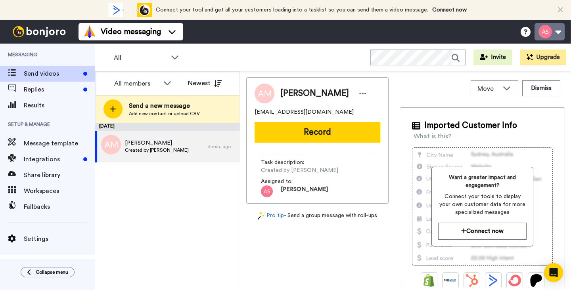
click at [551, 33] on button at bounding box center [549, 31] width 30 height 17
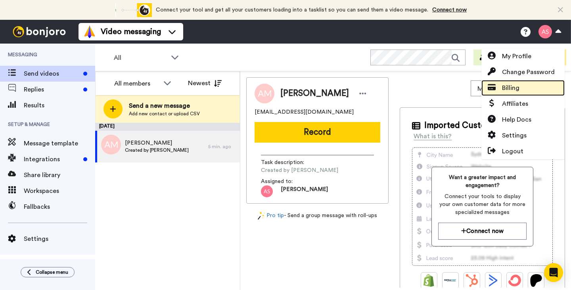
click at [512, 88] on span "Billing" at bounding box center [510, 88] width 17 height 10
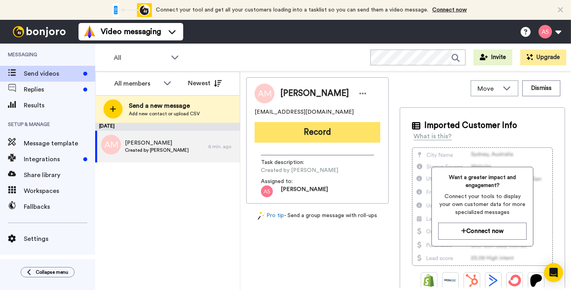
click at [309, 135] on button "Record" at bounding box center [317, 132] width 126 height 21
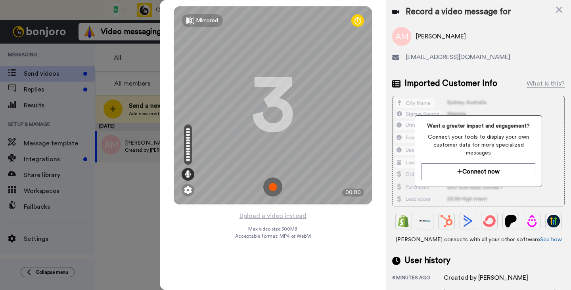
click at [271, 186] on img at bounding box center [272, 187] width 19 height 19
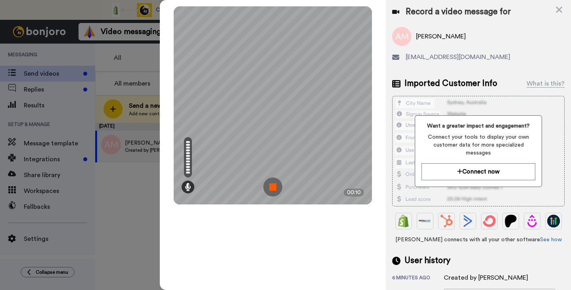
click at [271, 186] on img at bounding box center [272, 187] width 19 height 19
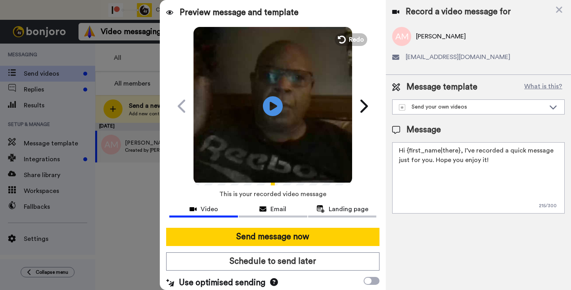
scroll to position [5, 0]
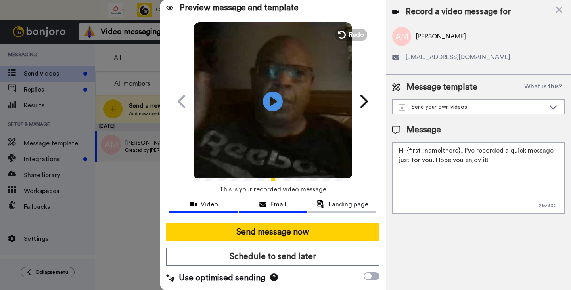
click at [281, 202] on span "Email" at bounding box center [278, 205] width 16 height 10
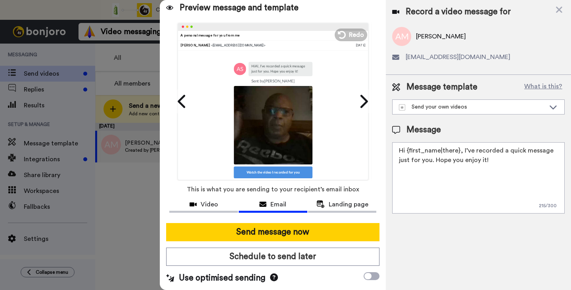
scroll to position [21, 0]
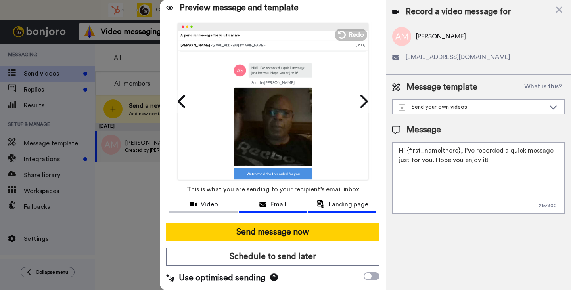
click at [338, 205] on span "Landing page" at bounding box center [349, 205] width 40 height 10
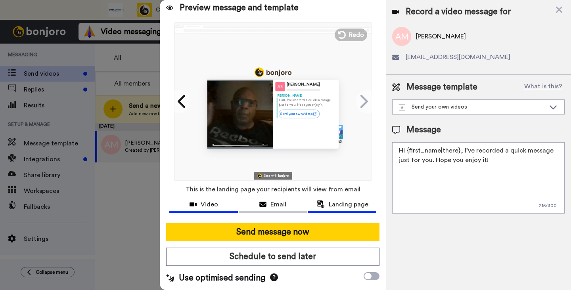
click at [210, 203] on span "Video" at bounding box center [209, 205] width 17 height 10
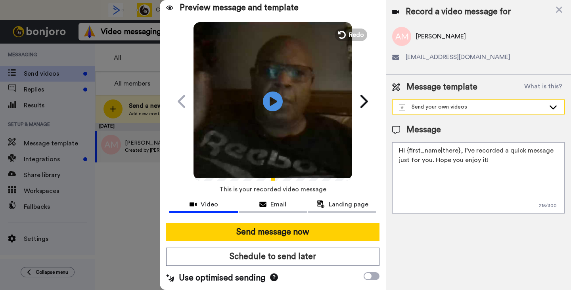
click at [451, 107] on div "Send your own videos" at bounding box center [472, 107] width 146 height 8
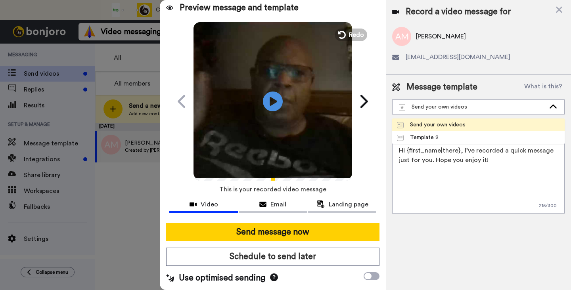
click at [450, 122] on div "Send your own videos" at bounding box center [431, 125] width 69 height 8
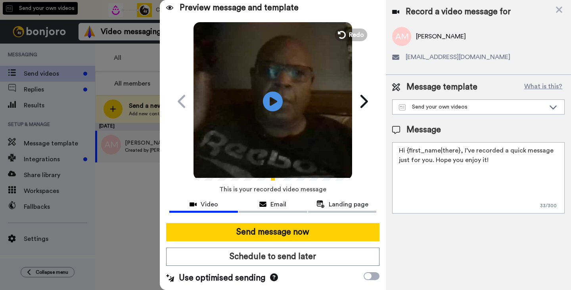
type textarea "I work with business owners who sometimes run into a frustrating problem—you ne…"
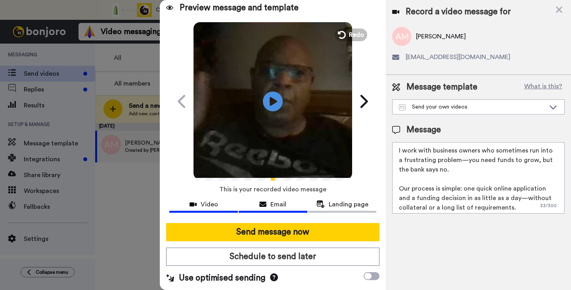
click at [282, 202] on span "Email" at bounding box center [278, 205] width 16 height 10
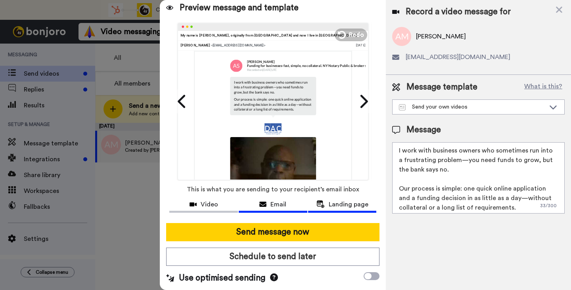
click at [331, 206] on span "Landing page" at bounding box center [349, 205] width 40 height 10
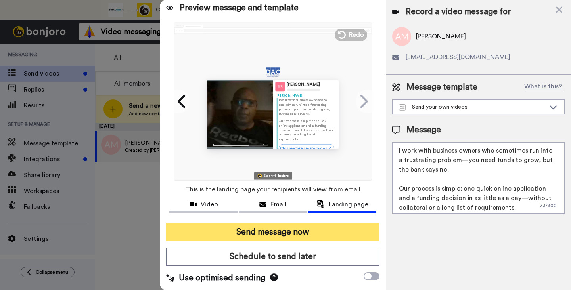
click at [281, 232] on button "Send message now" at bounding box center [272, 232] width 213 height 18
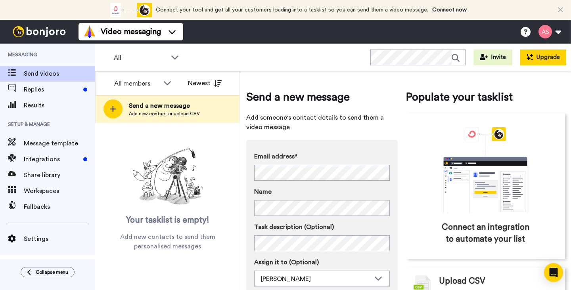
click at [530, 57] on icon at bounding box center [529, 57] width 6 height 6
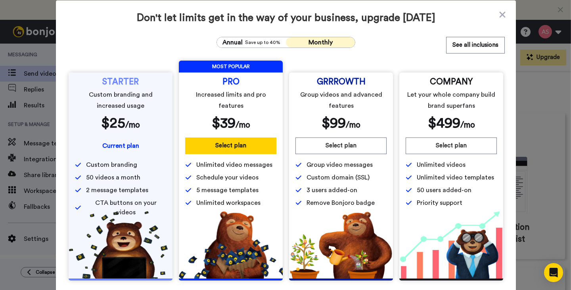
click at [317, 41] on span "Monthly" at bounding box center [320, 42] width 24 height 6
click at [262, 41] on span "Save up to 40%" at bounding box center [262, 42] width 35 height 6
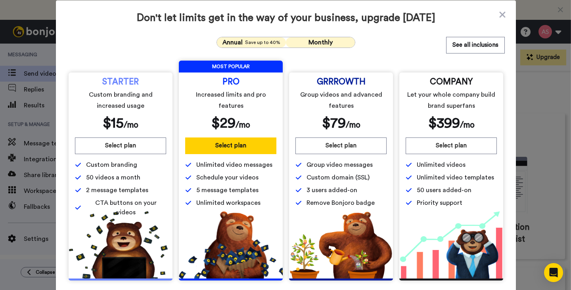
click at [320, 42] on span "Monthly" at bounding box center [320, 42] width 24 height 6
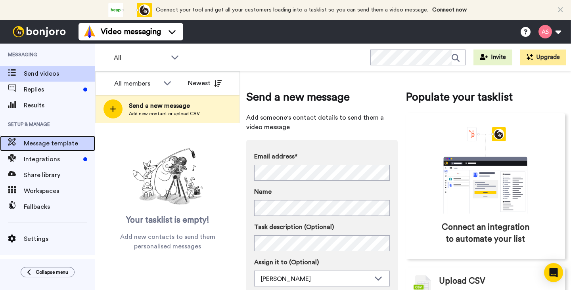
click at [58, 146] on span "Message template" at bounding box center [59, 144] width 71 height 10
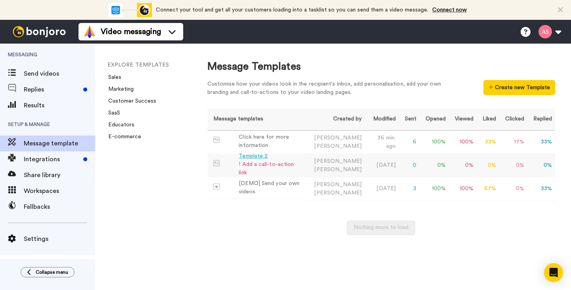
click at [253, 161] on div "Template 2" at bounding box center [270, 156] width 62 height 8
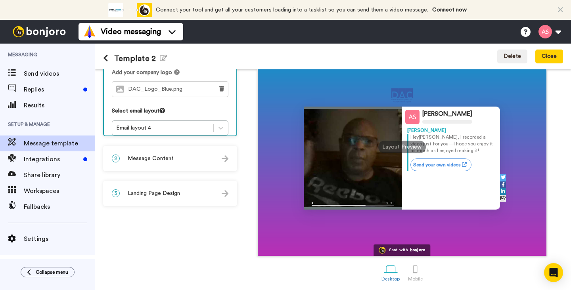
scroll to position [84, 0]
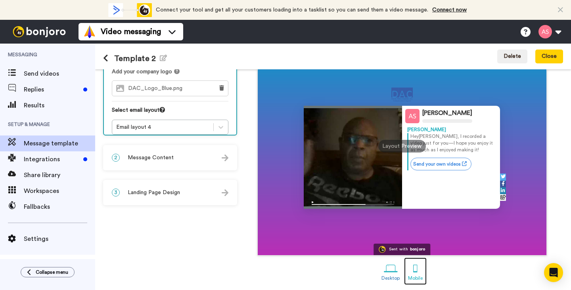
click at [413, 273] on div at bounding box center [415, 269] width 14 height 14
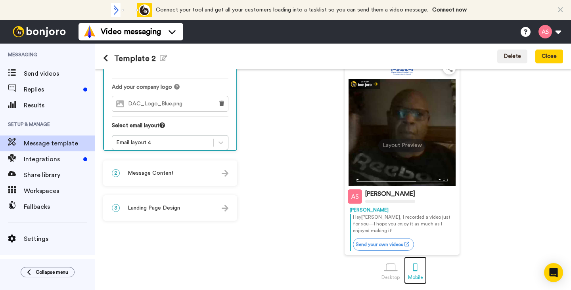
scroll to position [69, 0]
click at [393, 271] on div at bounding box center [391, 268] width 14 height 14
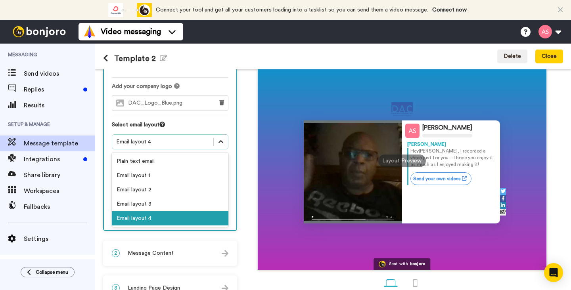
click at [220, 138] on icon at bounding box center [221, 142] width 8 height 8
click at [175, 154] on div "Plain text email" at bounding box center [170, 161] width 117 height 14
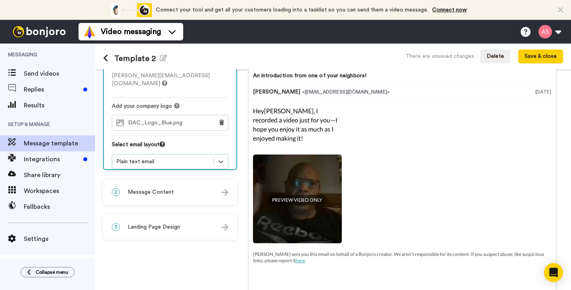
scroll to position [52, 0]
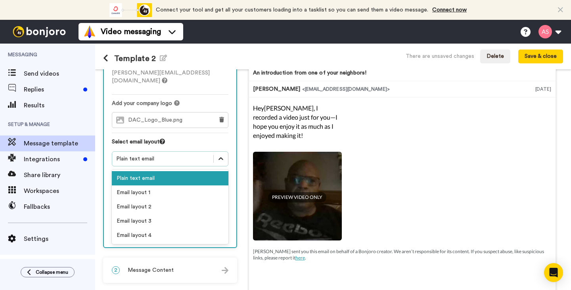
click at [222, 157] on icon at bounding box center [220, 158] width 5 height 3
click at [203, 186] on div "Email layout 1" at bounding box center [170, 193] width 117 height 14
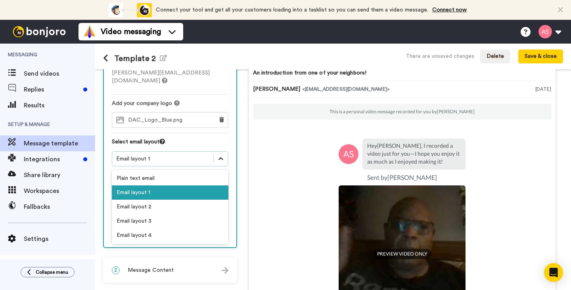
click at [220, 155] on icon at bounding box center [221, 159] width 8 height 8
click at [196, 200] on div "Email layout 2" at bounding box center [170, 207] width 117 height 14
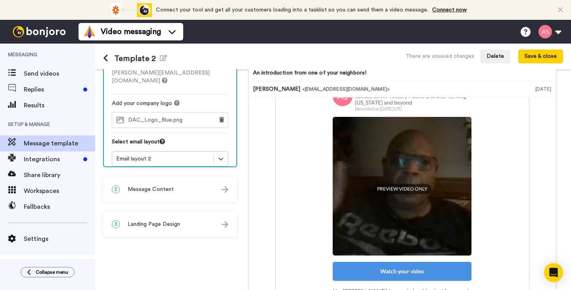
scroll to position [73, 0]
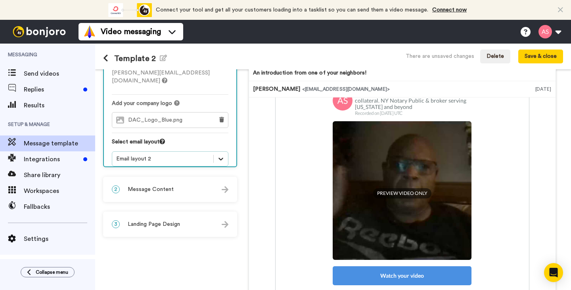
click at [220, 155] on icon at bounding box center [221, 159] width 8 height 8
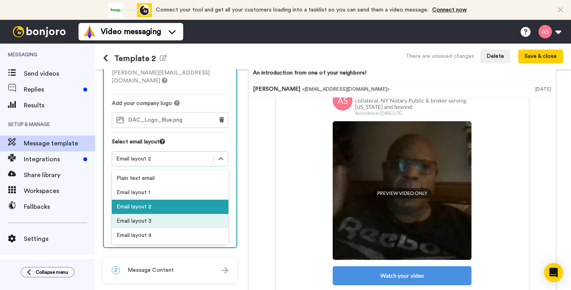
click at [206, 214] on div "Email layout 3" at bounding box center [170, 221] width 117 height 14
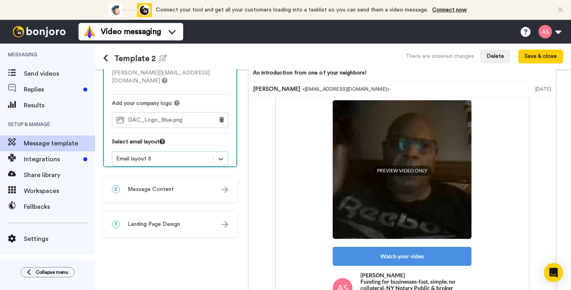
scroll to position [105, 0]
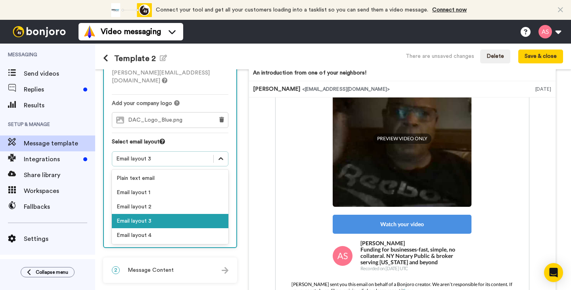
click at [222, 155] on icon at bounding box center [221, 159] width 8 height 8
click at [209, 231] on div "Email layout 4" at bounding box center [170, 235] width 117 height 14
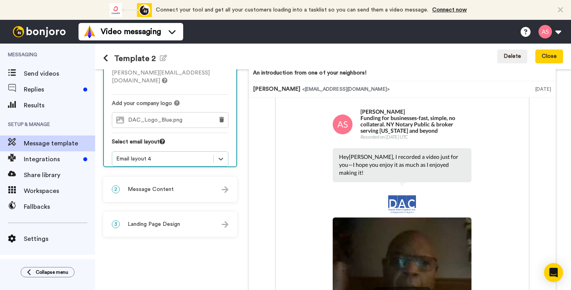
scroll to position [0, 0]
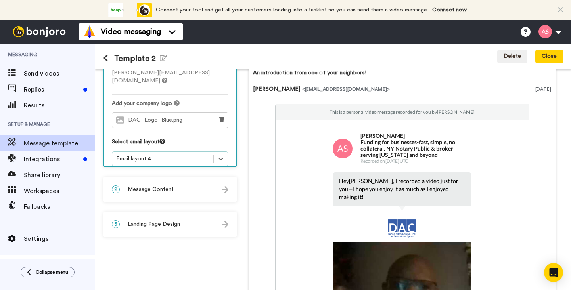
click at [106, 58] on icon at bounding box center [105, 58] width 5 height 8
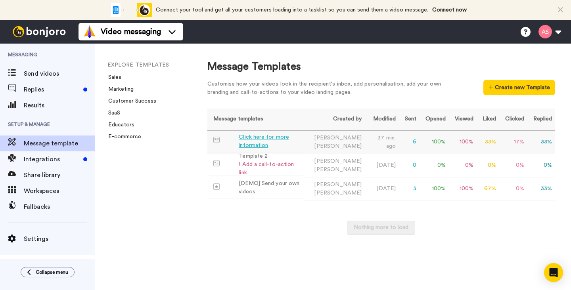
click at [272, 137] on div "Click here for more information" at bounding box center [270, 141] width 62 height 17
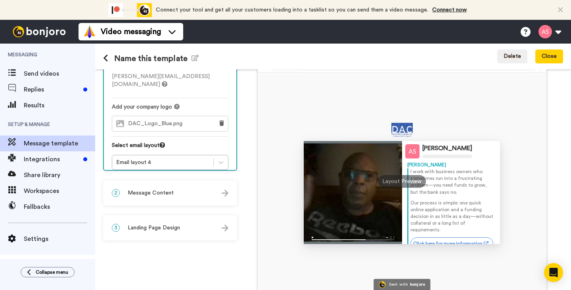
scroll to position [52, 0]
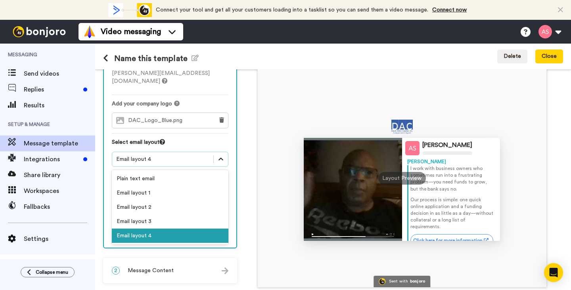
click at [222, 158] on icon at bounding box center [220, 159] width 5 height 3
click at [198, 214] on div "Email layout 3" at bounding box center [170, 221] width 117 height 14
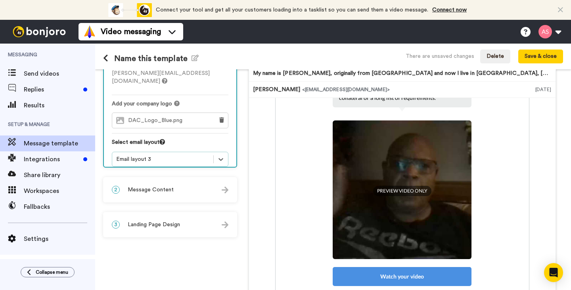
scroll to position [78, 0]
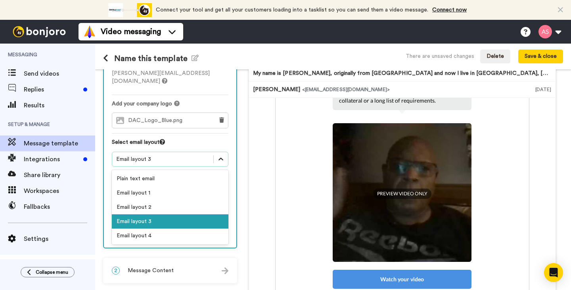
click at [223, 155] on icon at bounding box center [221, 159] width 8 height 8
click at [203, 200] on div "Email layout 2" at bounding box center [170, 207] width 117 height 14
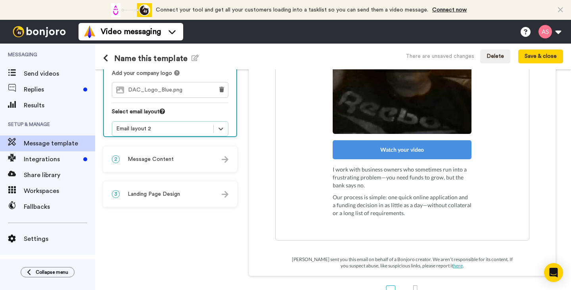
scroll to position [104, 0]
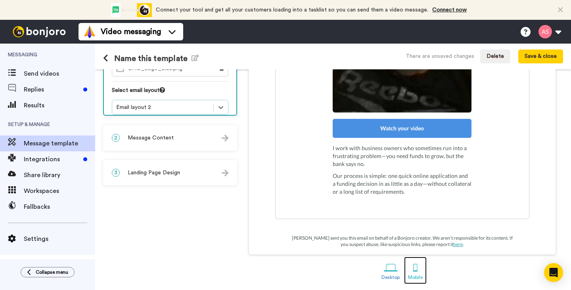
click at [411, 267] on div at bounding box center [415, 268] width 14 height 14
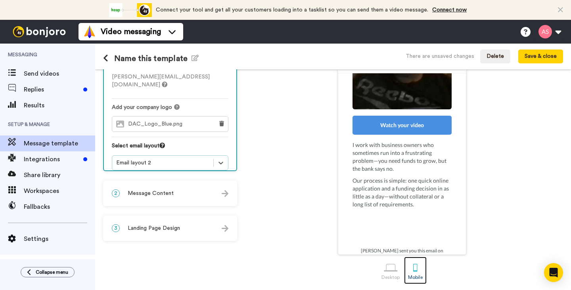
scroll to position [170, 0]
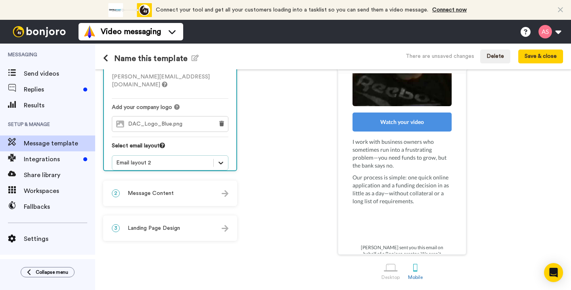
click at [221, 159] on icon at bounding box center [221, 163] width 8 height 8
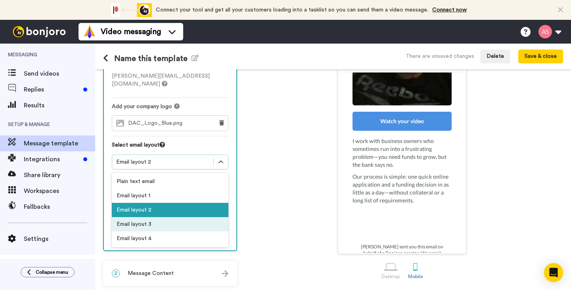
click at [198, 217] on div "Email layout 3" at bounding box center [170, 224] width 117 height 14
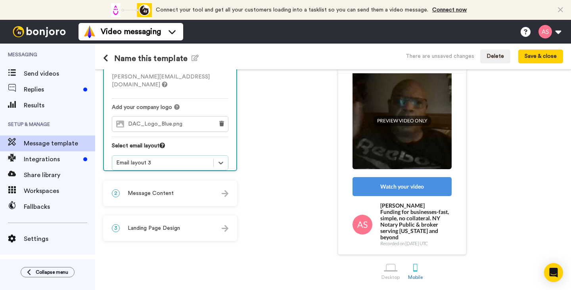
scroll to position [178, 0]
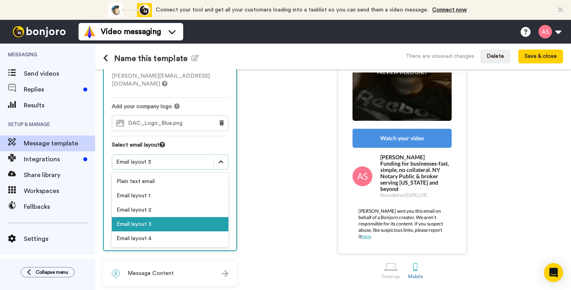
click at [223, 158] on icon at bounding box center [221, 162] width 8 height 8
click at [200, 236] on div "Email layout 4" at bounding box center [170, 239] width 117 height 14
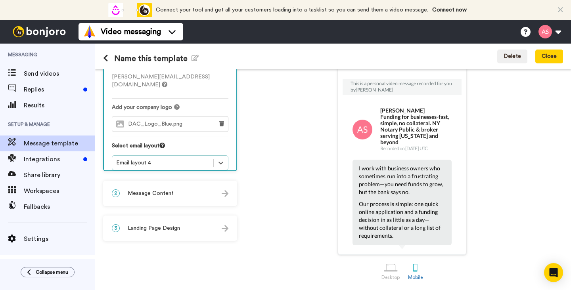
scroll to position [0, 0]
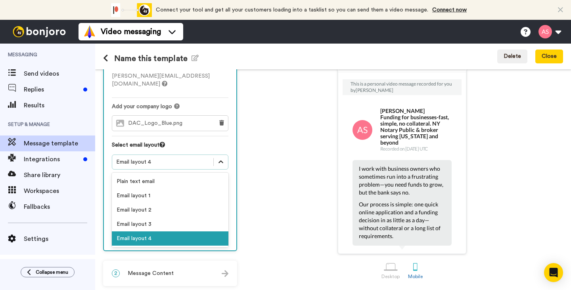
click at [220, 158] on icon at bounding box center [221, 162] width 8 height 8
click at [207, 174] on div "Plain text email" at bounding box center [170, 181] width 117 height 14
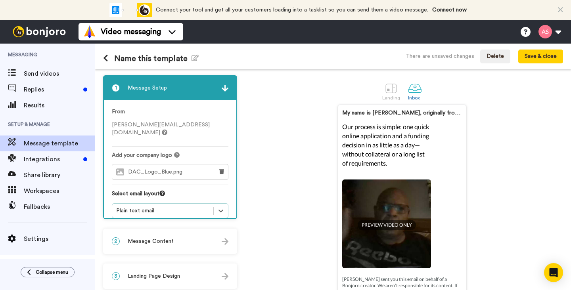
scroll to position [49, 0]
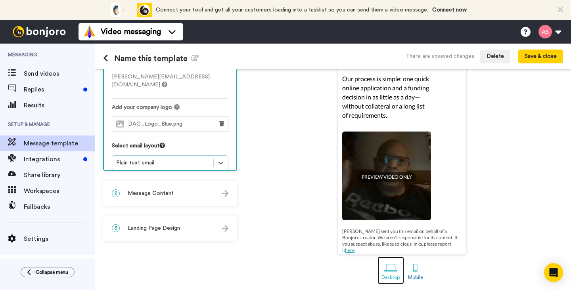
click at [389, 271] on div at bounding box center [391, 268] width 14 height 14
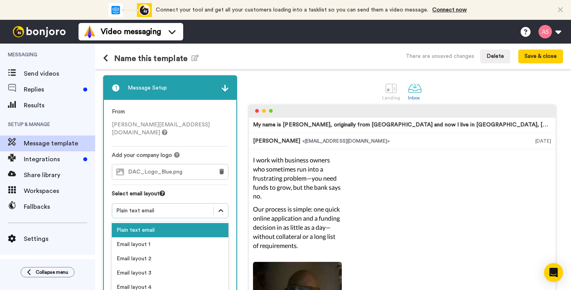
click at [222, 207] on icon at bounding box center [221, 211] width 8 height 8
click at [210, 237] on div "Email layout 1" at bounding box center [170, 244] width 117 height 14
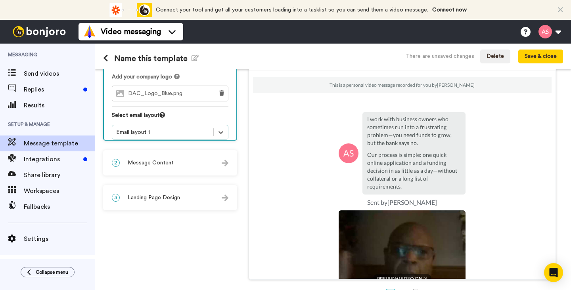
scroll to position [76, 0]
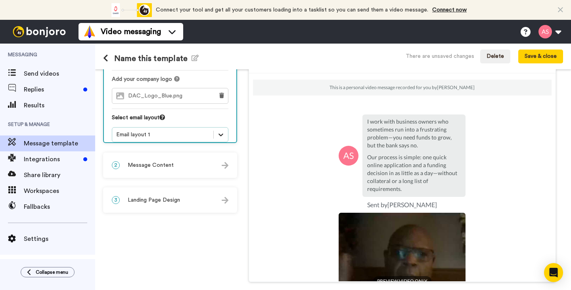
click at [221, 131] on icon at bounding box center [221, 135] width 8 height 8
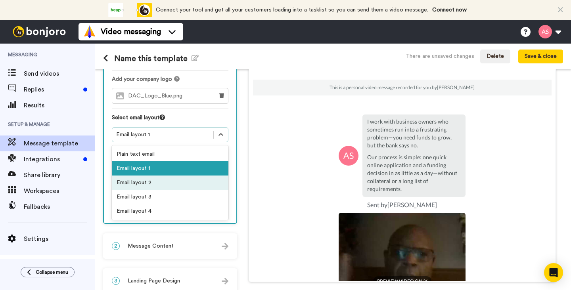
click at [199, 176] on div "Email layout 2" at bounding box center [170, 183] width 117 height 14
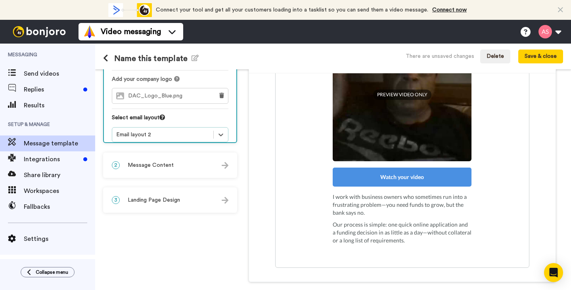
scroll to position [169, 0]
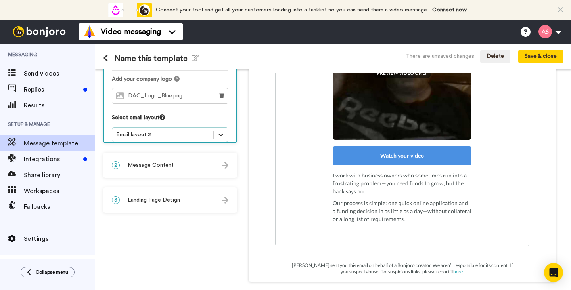
click at [223, 131] on icon at bounding box center [221, 135] width 8 height 8
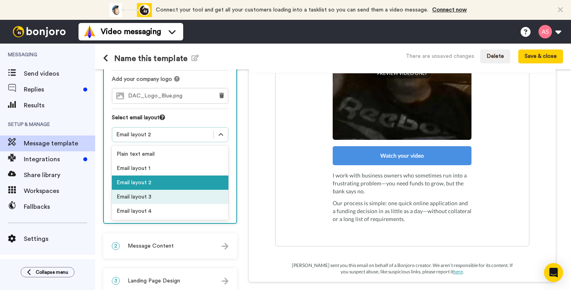
click at [202, 190] on div "Email layout 3" at bounding box center [170, 197] width 117 height 14
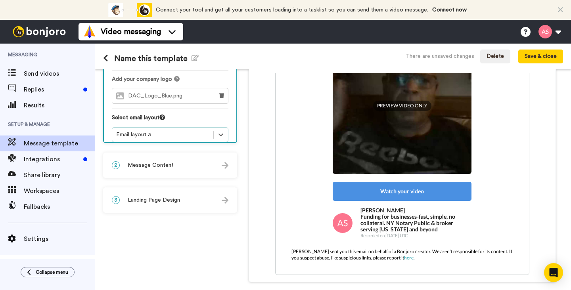
scroll to position [141, 0]
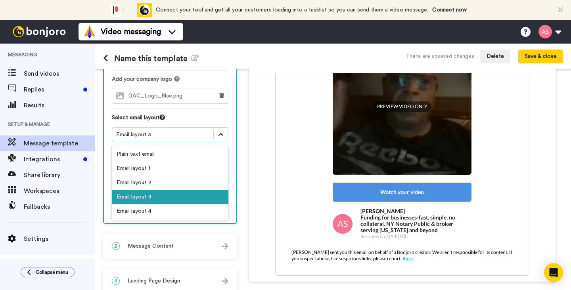
click at [221, 131] on icon at bounding box center [221, 135] width 8 height 8
click at [199, 204] on div "Email layout 4" at bounding box center [170, 211] width 117 height 14
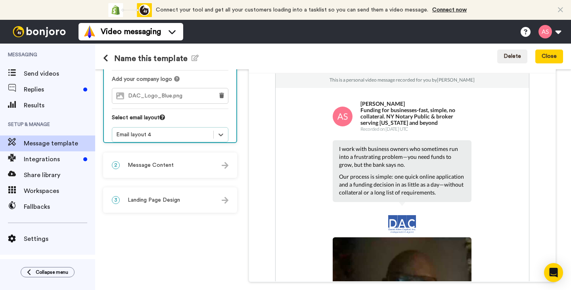
scroll to position [0, 0]
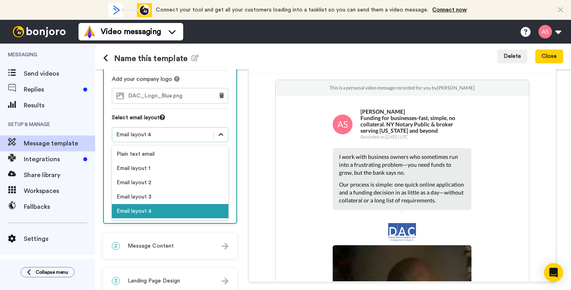
click at [223, 131] on icon at bounding box center [221, 135] width 8 height 8
click at [211, 161] on div "Email layout 1" at bounding box center [170, 168] width 117 height 14
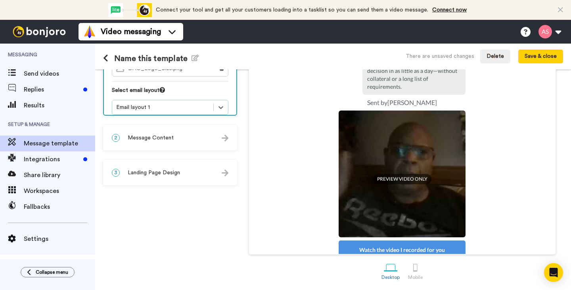
scroll to position [74, 0]
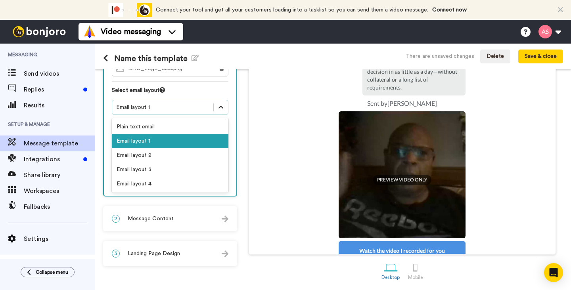
click at [220, 103] on icon at bounding box center [221, 107] width 8 height 8
click at [205, 148] on div "Email layout 2" at bounding box center [170, 155] width 117 height 14
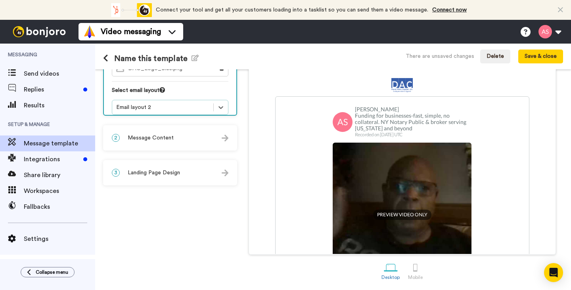
scroll to position [3, 0]
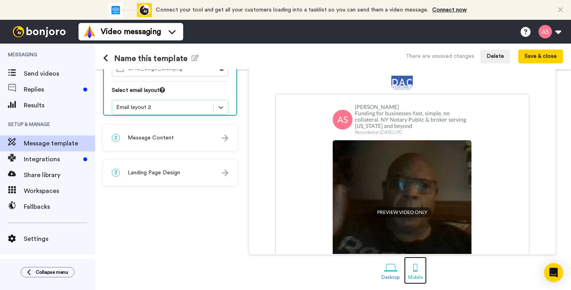
click at [416, 266] on div at bounding box center [415, 268] width 14 height 14
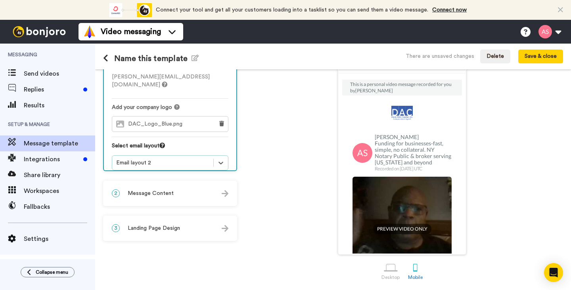
click at [223, 196] on img at bounding box center [225, 193] width 7 height 7
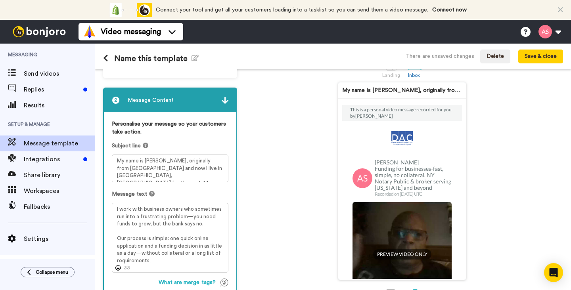
scroll to position [23, 0]
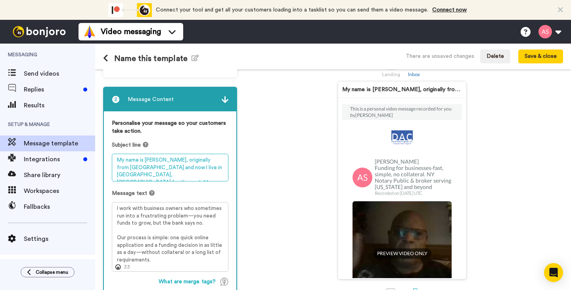
click at [146, 160] on textarea "My name is [PERSON_NAME], originally from [GEOGRAPHIC_DATA] and now I live in […" at bounding box center [170, 168] width 117 height 28
click at [142, 161] on textarea "From [GEOGRAPHIC_DATA], originally from [GEOGRAPHIC_DATA] and now I live in [GE…" at bounding box center [170, 168] width 117 height 28
click at [156, 169] on textarea "From [PERSON_NAME], originally from [GEOGRAPHIC_DATA] and now I live in [GEOGRA…" at bounding box center [170, 168] width 117 height 28
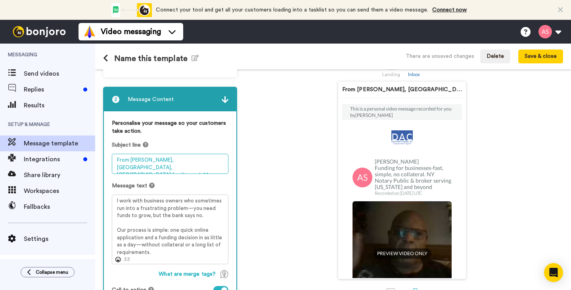
click at [163, 170] on textarea "From [PERSON_NAME], [GEOGRAPHIC_DATA], [GEOGRAPHIC_DATA] for the past 14 years" at bounding box center [170, 164] width 117 height 20
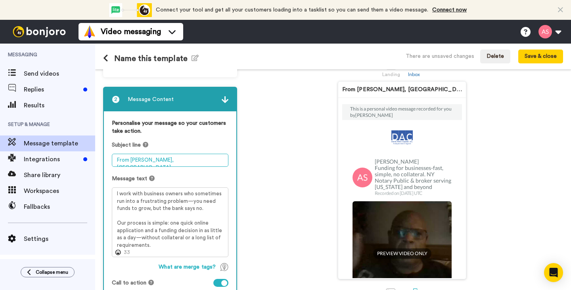
click at [117, 161] on textarea "From [PERSON_NAME], [GEOGRAPHIC_DATA], [GEOGRAPHIC_DATA]" at bounding box center [170, 160] width 117 height 13
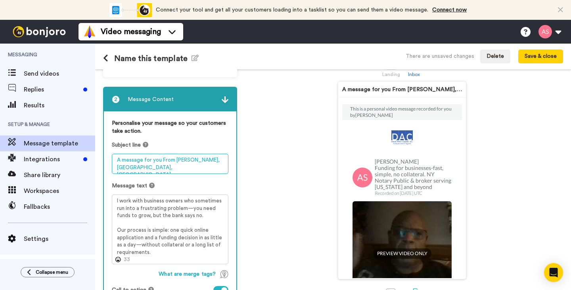
click at [164, 163] on textarea "A message for you From [PERSON_NAME], [GEOGRAPHIC_DATA], [GEOGRAPHIC_DATA]" at bounding box center [170, 164] width 117 height 20
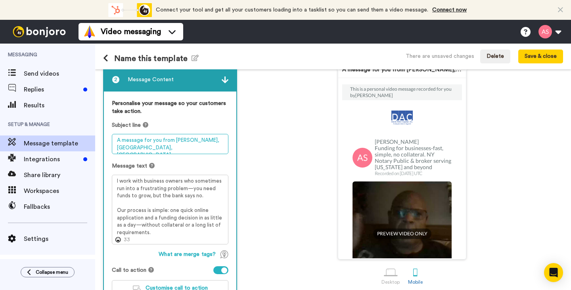
scroll to position [43, 0]
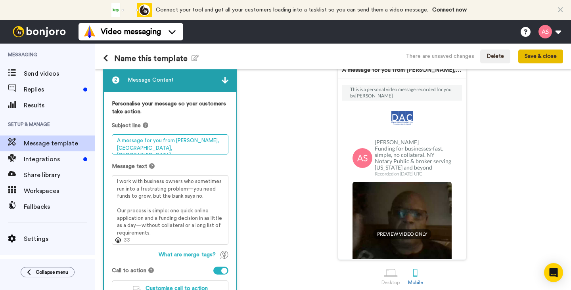
type textarea "A message for you from [PERSON_NAME], [GEOGRAPHIC_DATA], [GEOGRAPHIC_DATA]"
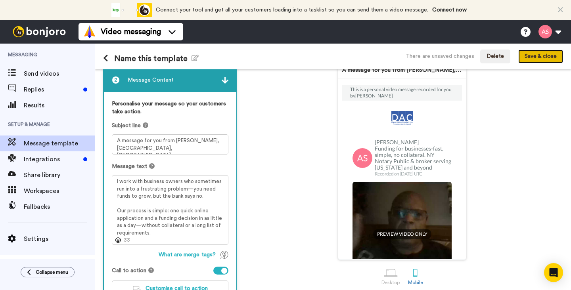
click at [533, 59] on button "Save & close" at bounding box center [540, 57] width 45 height 14
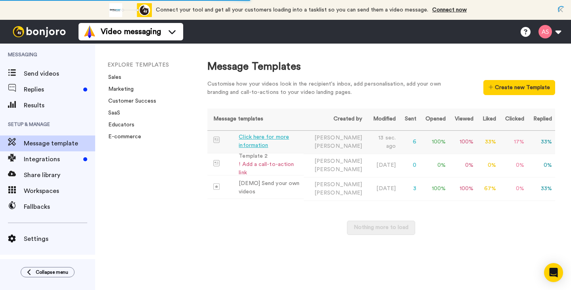
click at [256, 147] on div "Click here for more information" at bounding box center [270, 141] width 62 height 17
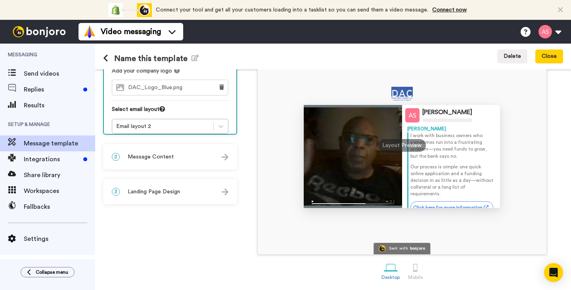
scroll to position [84, 0]
click at [416, 267] on div at bounding box center [415, 268] width 14 height 14
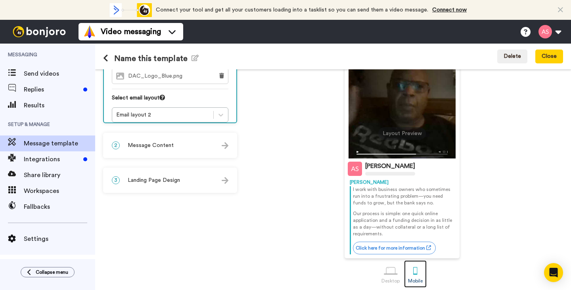
scroll to position [100, 0]
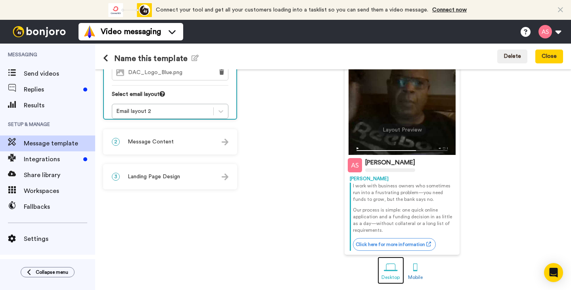
click at [388, 266] on div at bounding box center [391, 268] width 14 height 14
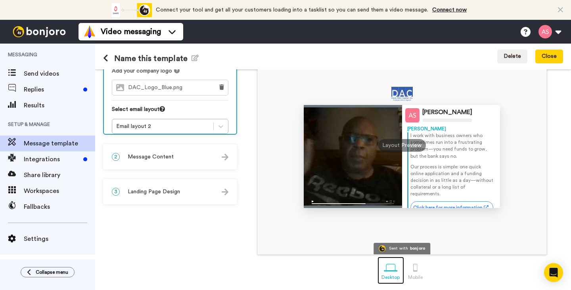
scroll to position [85, 0]
click at [227, 157] on img at bounding box center [225, 157] width 7 height 7
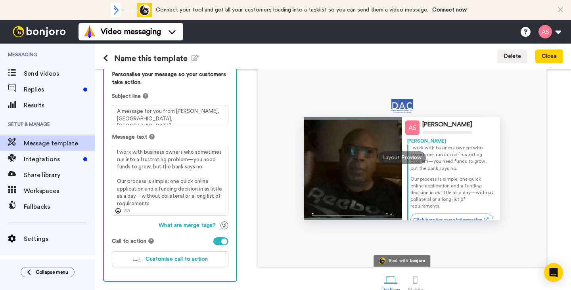
scroll to position [73, 0]
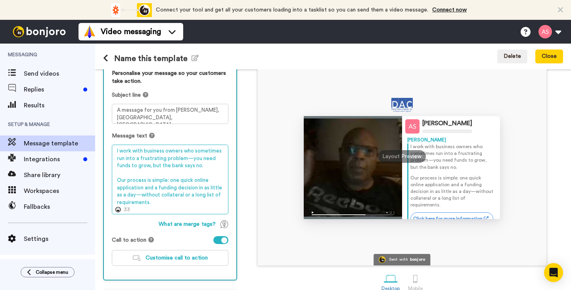
click at [132, 212] on textarea "I work with business owners who sometimes run into a frustrating problem—you ne…" at bounding box center [170, 180] width 117 height 70
click at [130, 210] on textarea "I work with business owners who sometimes run into a frustrating problem—you ne…" at bounding box center [170, 180] width 117 height 70
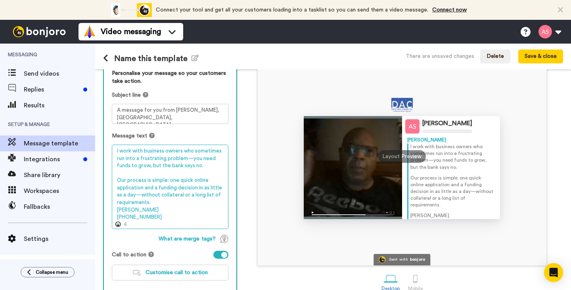
click at [117, 212] on textarea "I work with business owners who sometimes run into a frustrating problem—you ne…" at bounding box center [170, 187] width 117 height 84
click at [117, 179] on textarea "I work with business owners who sometimes run into a frustrating problem—you ne…" at bounding box center [170, 187] width 117 height 84
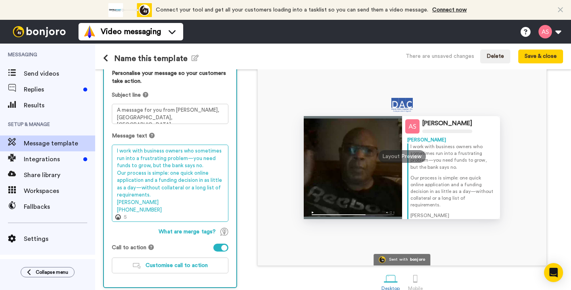
click at [117, 203] on textarea "I work with business owners who sometimes run into a frustrating problem—you ne…" at bounding box center [170, 183] width 117 height 77
click at [166, 203] on textarea "I work with business owners who sometimes run into a frustrating problem—you ne…" at bounding box center [170, 183] width 117 height 77
click at [131, 202] on textarea "I work with business owners who sometimes run into a frustrating problem—you ne…" at bounding box center [170, 183] width 117 height 77
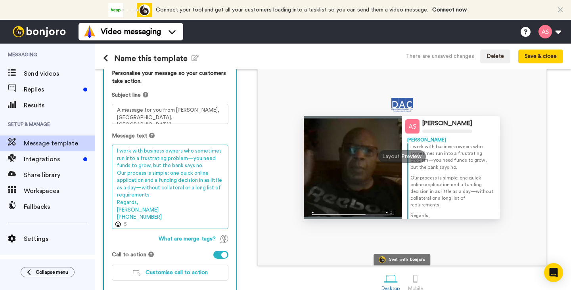
scroll to position [1, 0]
type textarea "I work with business owners who sometimes run into a frustrating problem—you ne…"
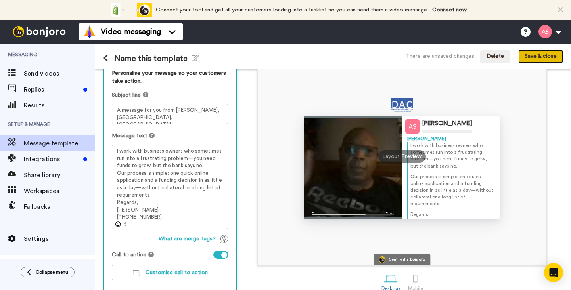
click at [534, 56] on button "Save & close" at bounding box center [540, 57] width 45 height 14
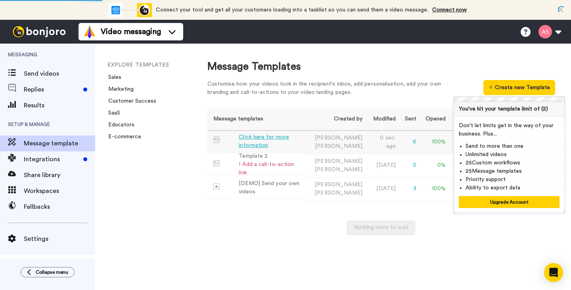
click at [267, 140] on div "Click here for more information" at bounding box center [270, 141] width 62 height 17
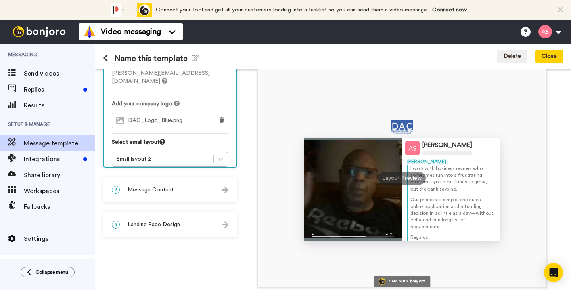
scroll to position [52, 0]
click at [228, 225] on img at bounding box center [225, 224] width 7 height 7
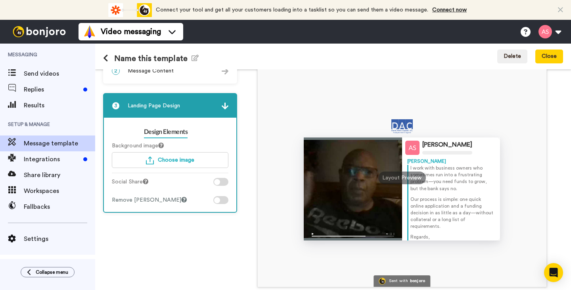
click at [217, 201] on div at bounding box center [217, 200] width 6 height 6
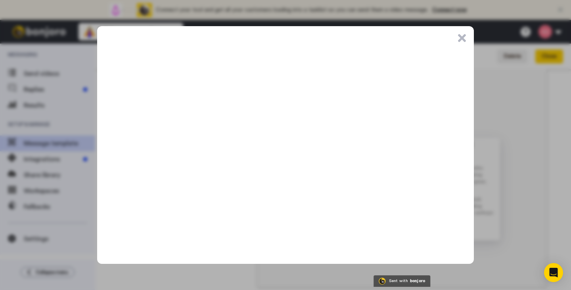
click at [461, 40] on button ".cls-1{stroke-width:0px;}" at bounding box center [462, 38] width 8 height 8
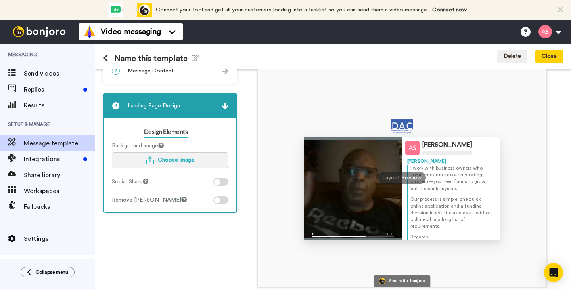
click at [179, 163] on span "Choose image" at bounding box center [176, 160] width 36 height 6
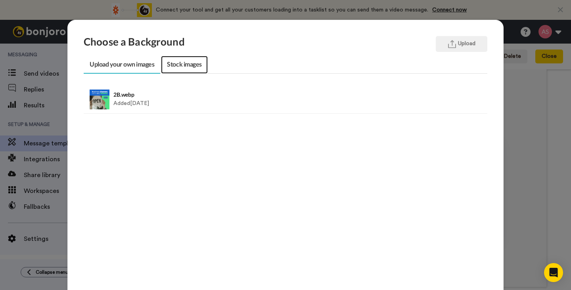
click at [192, 65] on link "Stock images" at bounding box center [184, 65] width 46 height 18
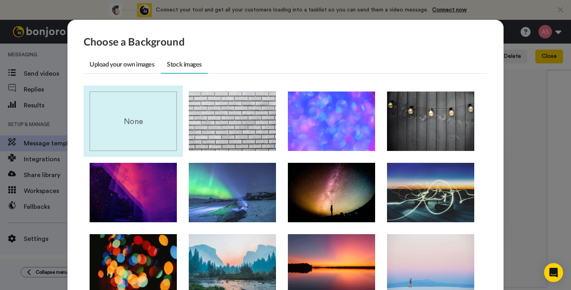
click at [141, 129] on div "None" at bounding box center [133, 121] width 87 height 59
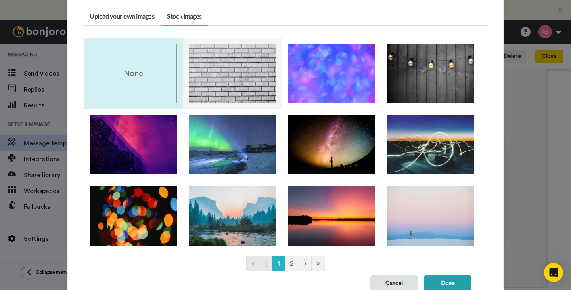
scroll to position [58, 0]
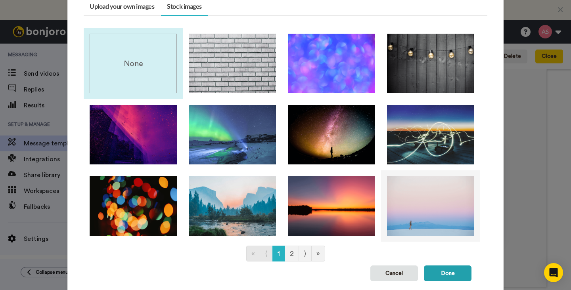
click at [404, 204] on img at bounding box center [430, 205] width 87 height 59
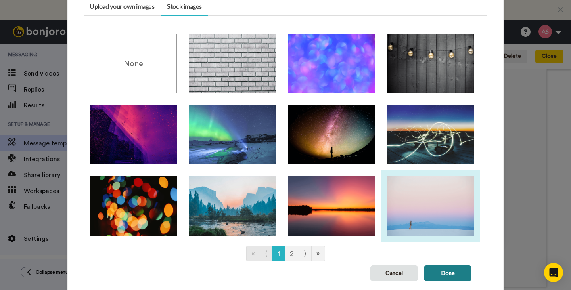
click at [452, 270] on button "Done" at bounding box center [448, 274] width 48 height 16
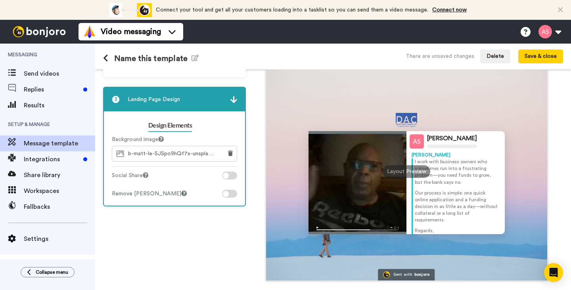
scroll to position [85, 0]
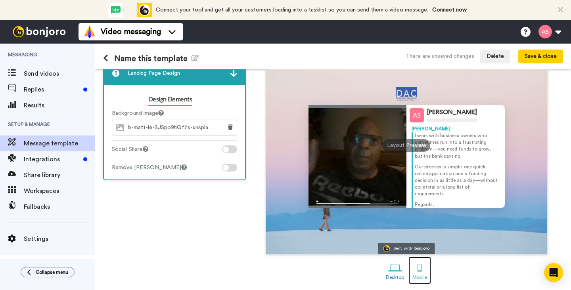
click at [421, 268] on div at bounding box center [420, 268] width 14 height 14
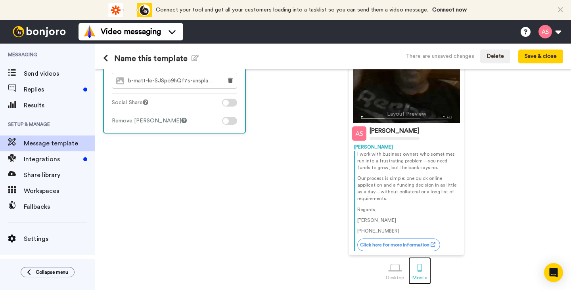
scroll to position [131, 0]
click at [396, 274] on div at bounding box center [395, 269] width 14 height 14
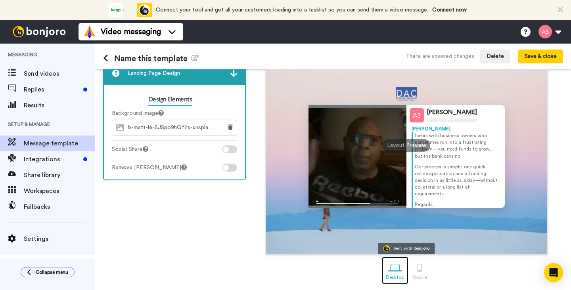
scroll to position [85, 0]
click at [231, 129] on icon at bounding box center [230, 127] width 5 height 6
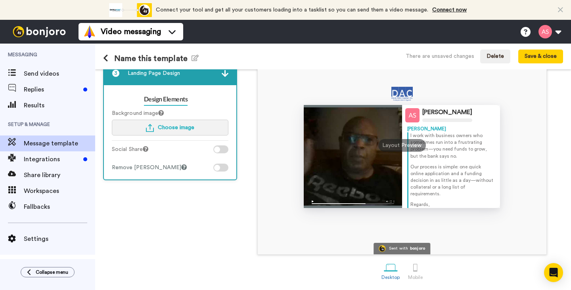
click at [200, 130] on button "Choose image" at bounding box center [170, 128] width 117 height 16
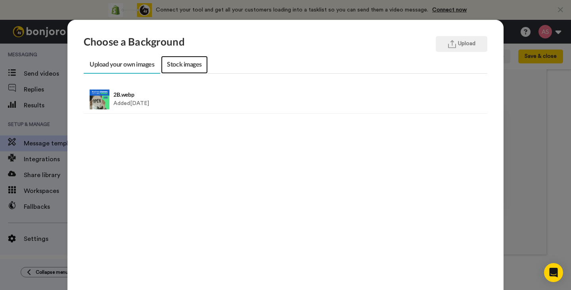
click at [186, 65] on link "Stock images" at bounding box center [184, 65] width 46 height 18
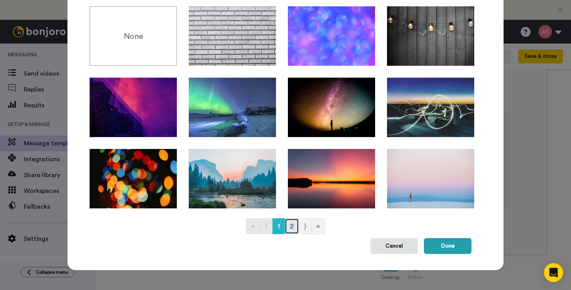
click at [291, 225] on link "2" at bounding box center [292, 226] width 14 height 16
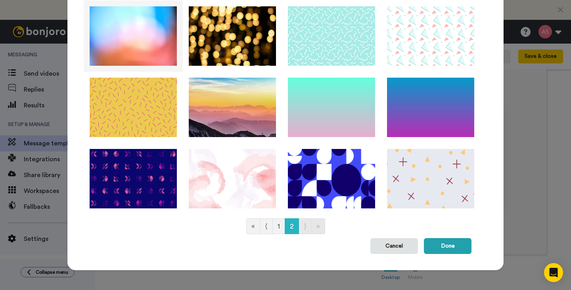
click at [148, 43] on img at bounding box center [133, 35] width 87 height 59
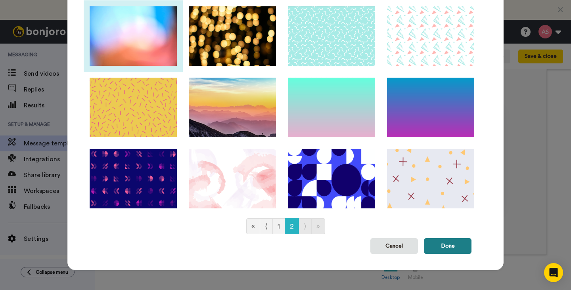
click at [461, 246] on button "Done" at bounding box center [448, 246] width 48 height 16
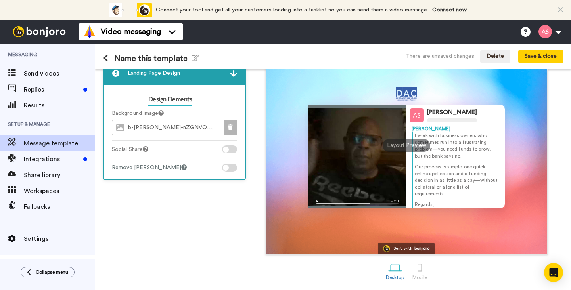
click at [229, 132] on button at bounding box center [230, 127] width 13 height 15
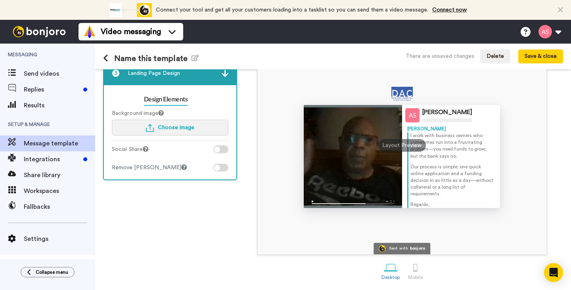
click at [198, 130] on button "Choose image" at bounding box center [170, 128] width 117 height 16
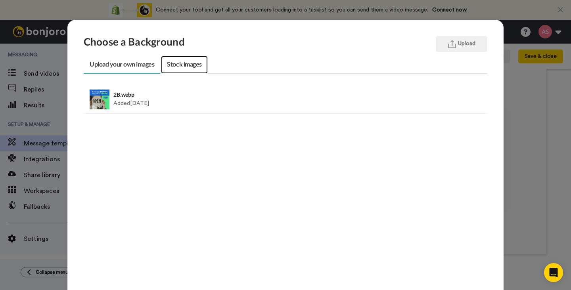
click at [189, 67] on link "Stock images" at bounding box center [184, 65] width 46 height 18
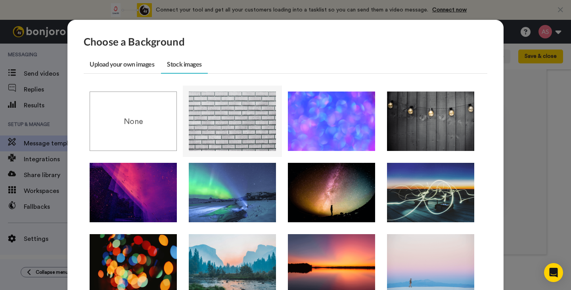
click at [234, 116] on img at bounding box center [232, 121] width 87 height 59
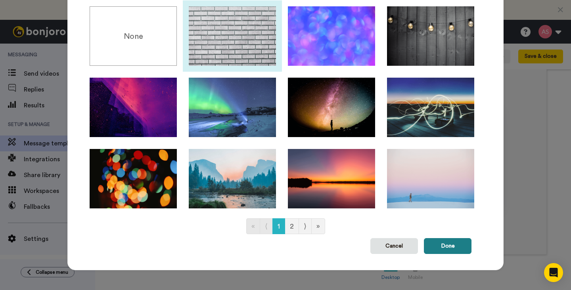
click at [439, 251] on button "Done" at bounding box center [448, 246] width 48 height 16
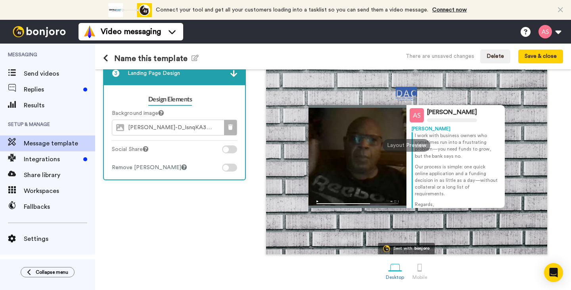
click at [232, 124] on icon at bounding box center [230, 127] width 5 height 6
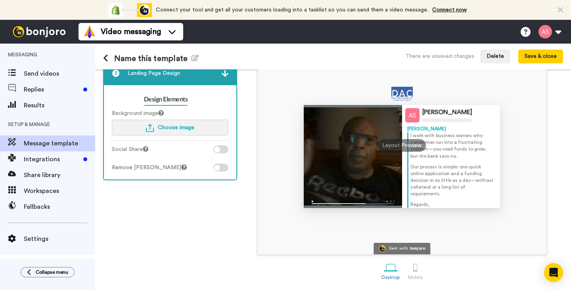
click at [197, 126] on button "Choose image" at bounding box center [170, 128] width 117 height 16
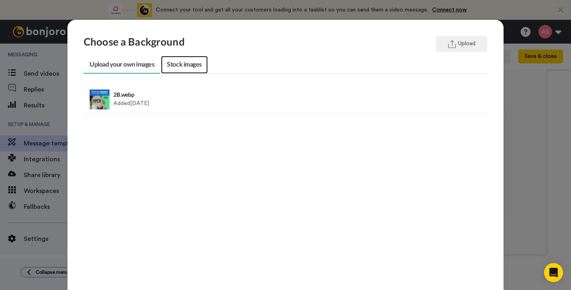
click at [185, 67] on link "Stock images" at bounding box center [184, 65] width 46 height 18
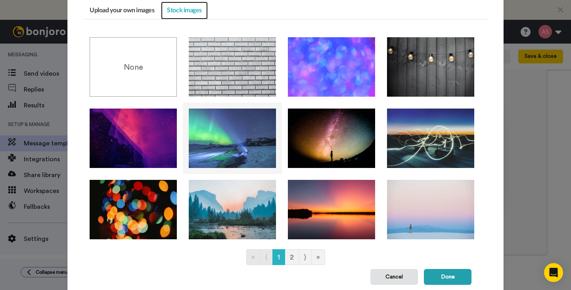
scroll to position [55, 0]
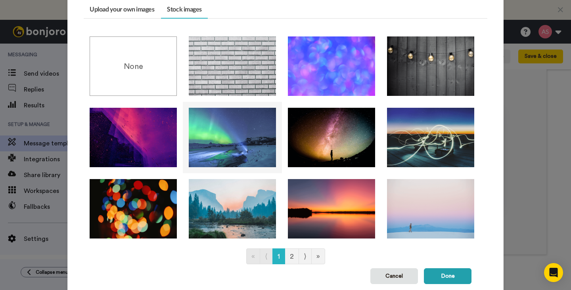
click at [234, 137] on img at bounding box center [232, 137] width 87 height 59
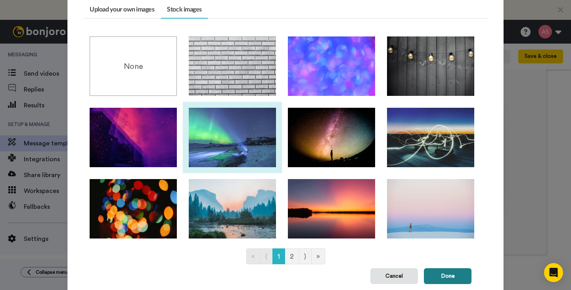
click at [435, 277] on button "Done" at bounding box center [448, 276] width 48 height 16
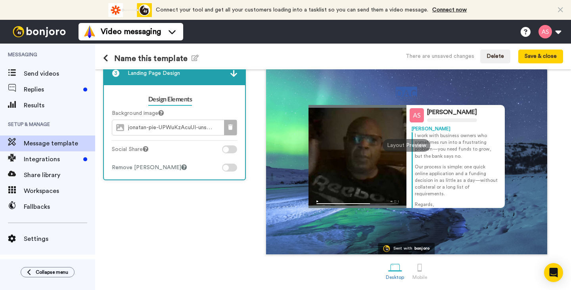
click at [232, 125] on icon at bounding box center [230, 127] width 5 height 6
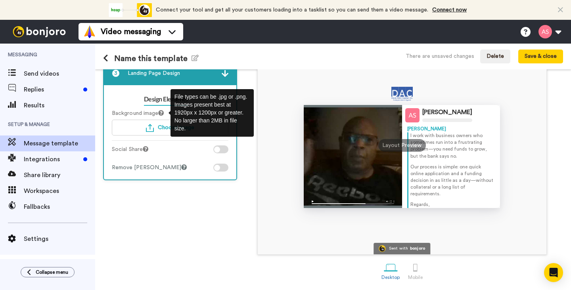
click at [164, 112] on icon at bounding box center [161, 113] width 6 height 6
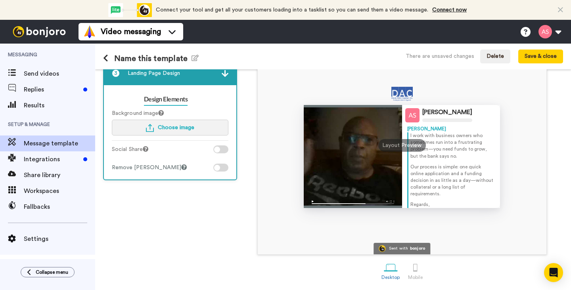
click at [167, 125] on span "Choose image" at bounding box center [176, 128] width 36 height 6
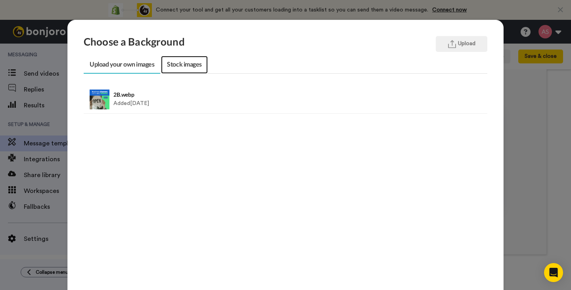
click at [182, 68] on link "Stock images" at bounding box center [184, 65] width 46 height 18
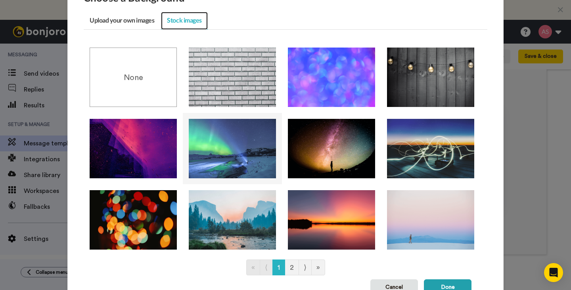
scroll to position [85, 0]
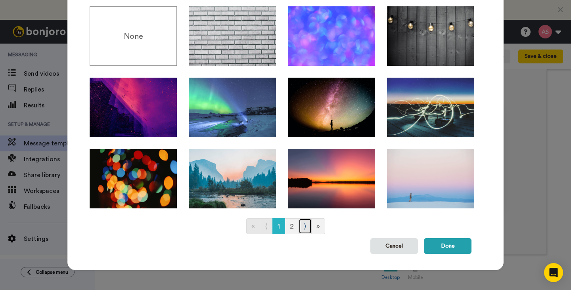
click at [304, 227] on link "⟩" at bounding box center [304, 226] width 13 height 16
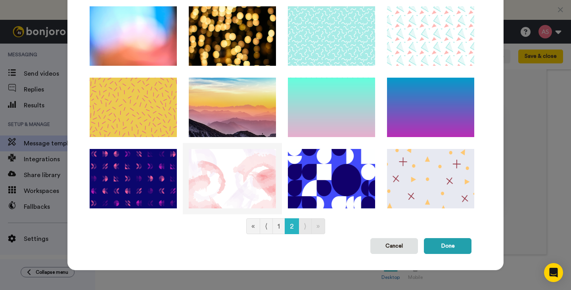
click at [243, 191] on img at bounding box center [232, 178] width 87 height 59
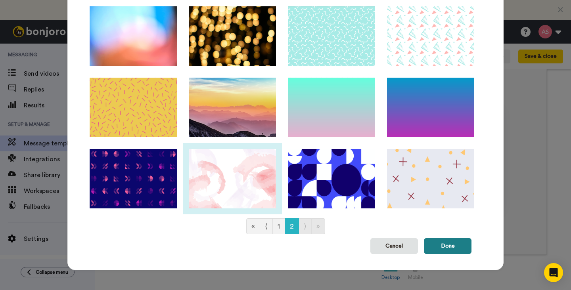
click at [454, 249] on button "Done" at bounding box center [448, 246] width 48 height 16
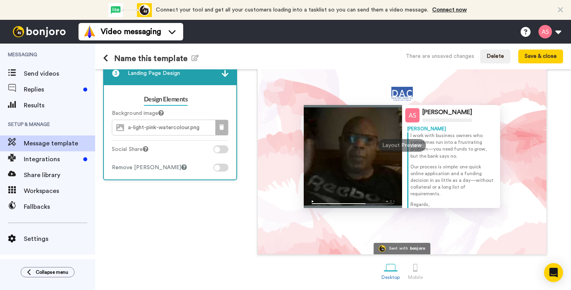
click at [221, 129] on icon at bounding box center [221, 127] width 5 height 6
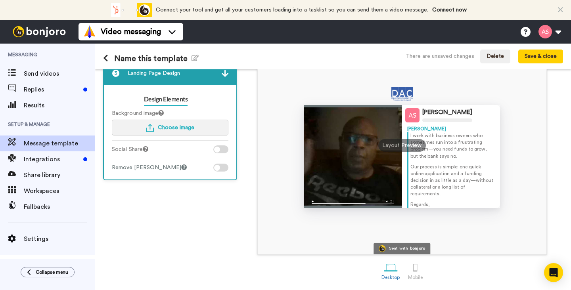
click at [166, 126] on span "Choose image" at bounding box center [176, 128] width 36 height 6
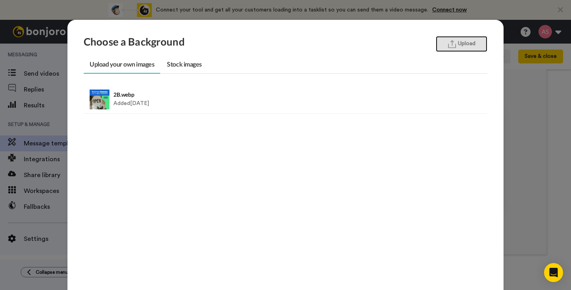
click at [465, 44] on button "Upload" at bounding box center [462, 44] width 52 height 16
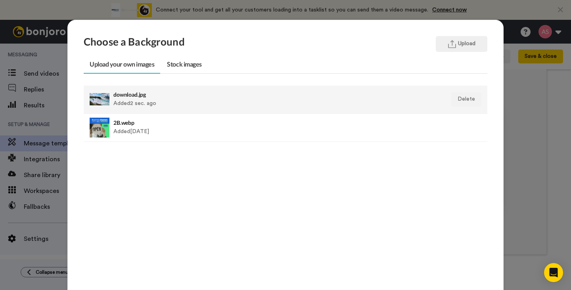
click at [103, 101] on div at bounding box center [100, 100] width 20 height 20
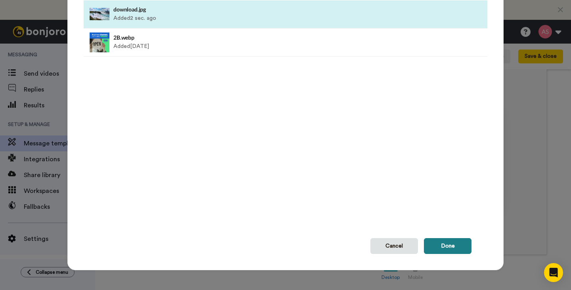
click at [443, 247] on button "Done" at bounding box center [448, 246] width 48 height 16
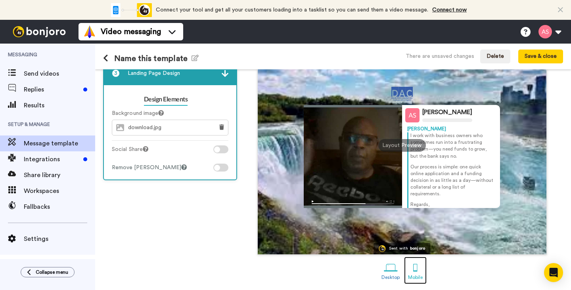
click at [414, 266] on div at bounding box center [415, 268] width 14 height 14
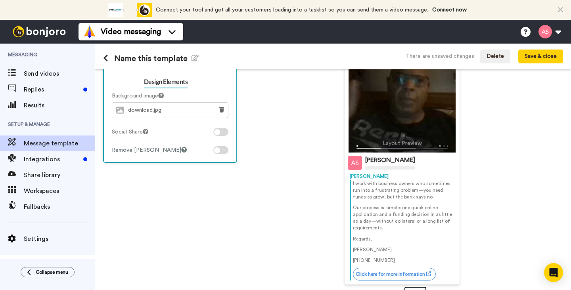
scroll to position [132, 0]
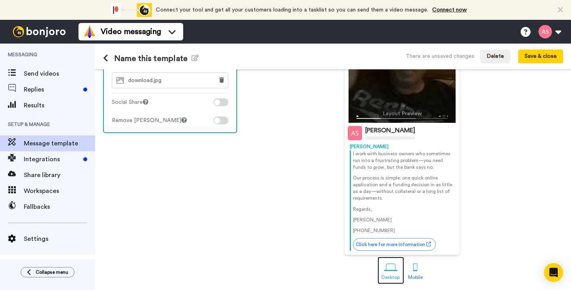
click at [392, 269] on div at bounding box center [391, 268] width 14 height 14
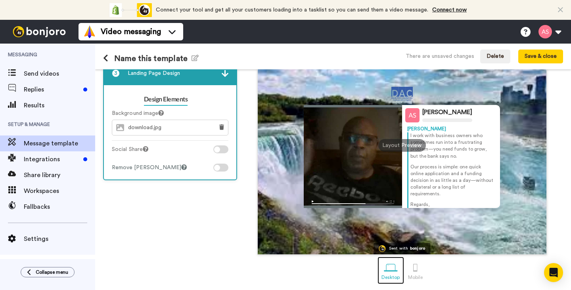
scroll to position [85, 0]
click at [222, 126] on icon at bounding box center [221, 127] width 5 height 6
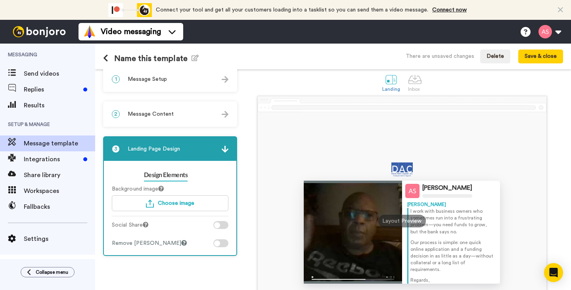
scroll to position [0, 0]
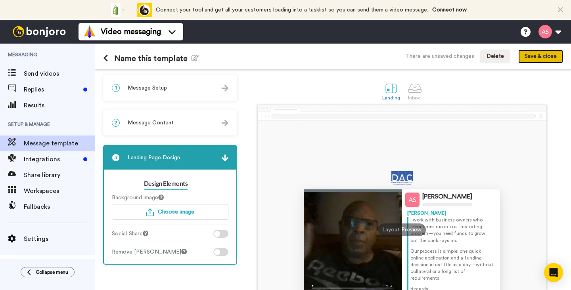
click at [529, 58] on button "Save & close" at bounding box center [540, 57] width 45 height 14
